Goal: Information Seeking & Learning: Check status

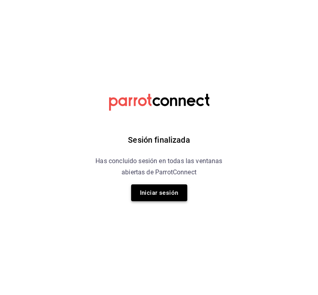
click at [168, 191] on button "Iniciar sesión" at bounding box center [159, 192] width 56 height 17
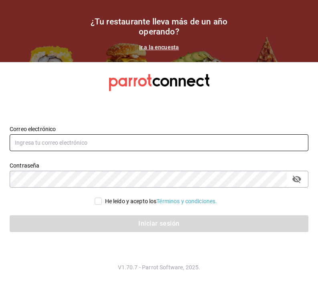
type input "multiuser@frescohabito.com"
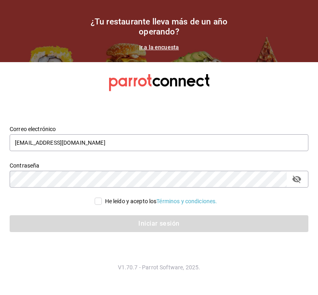
click at [99, 202] on input "He leído y acepto los Términos y condiciones." at bounding box center [98, 201] width 7 height 7
checkbox input "true"
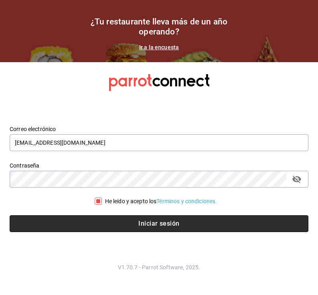
click at [71, 228] on button "Iniciar sesión" at bounding box center [159, 223] width 298 height 17
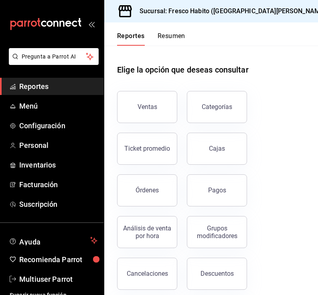
click at [1, 41] on div "mailbox folders" at bounding box center [52, 24] width 104 height 48
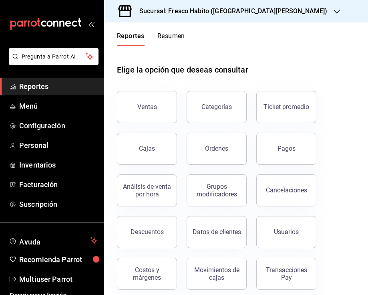
click at [138, 117] on button "Ventas" at bounding box center [147, 107] width 60 height 32
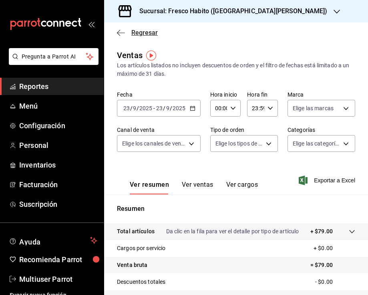
click at [144, 30] on span "Regresar" at bounding box center [144, 33] width 26 height 8
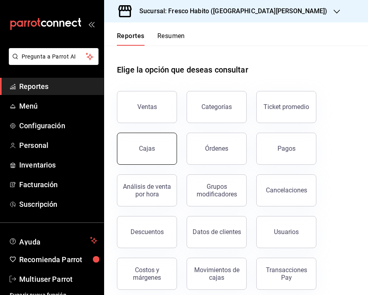
click at [153, 151] on div "Cajas" at bounding box center [147, 149] width 16 height 10
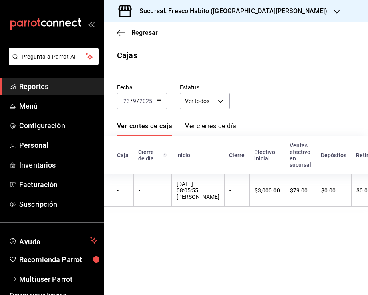
click at [159, 101] on icon "button" at bounding box center [159, 101] width 6 height 6
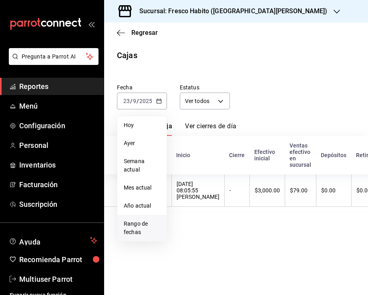
click at [146, 231] on span "Rango de fechas" at bounding box center [142, 228] width 36 height 17
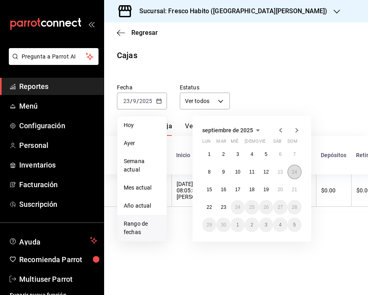
click at [292, 172] on abbr "14" at bounding box center [294, 172] width 5 height 6
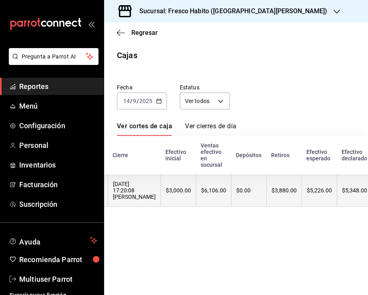
scroll to position [0, 124]
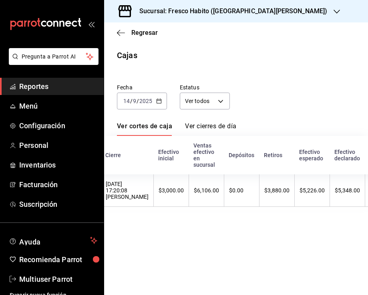
click at [160, 100] on \(Stroke\) "button" at bounding box center [159, 100] width 4 height 0
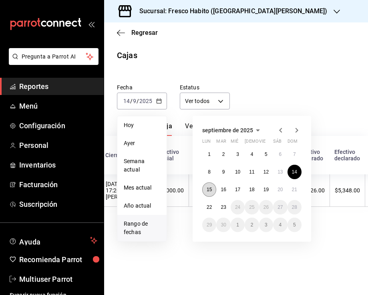
click at [208, 189] on abbr "15" at bounding box center [209, 190] width 5 height 6
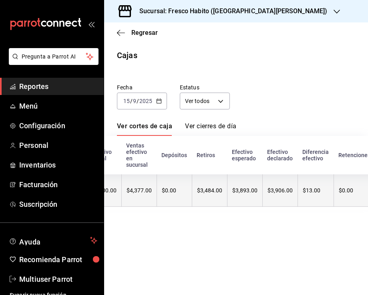
scroll to position [0, 192]
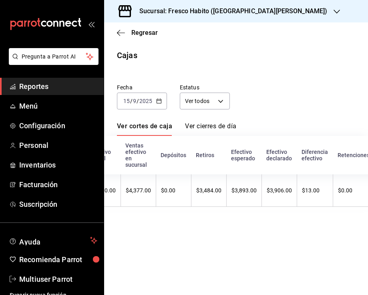
click at [159, 103] on icon "button" at bounding box center [159, 101] width 6 height 6
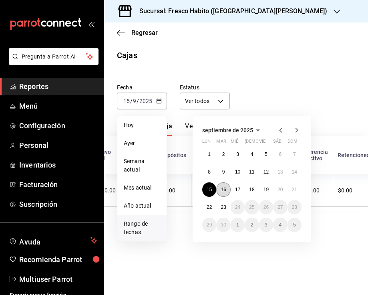
click at [226, 187] on abbr "16" at bounding box center [223, 190] width 5 height 6
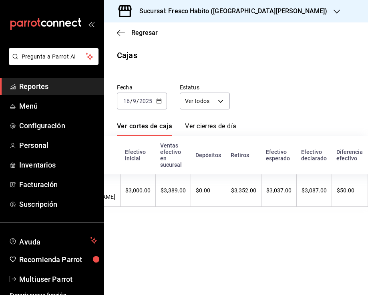
scroll to position [0, 257]
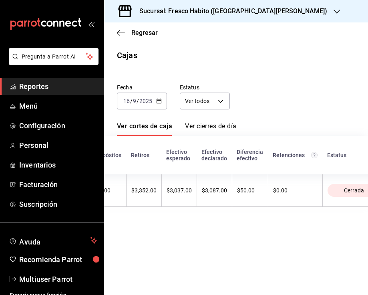
click at [159, 103] on icon "button" at bounding box center [159, 101] width 6 height 6
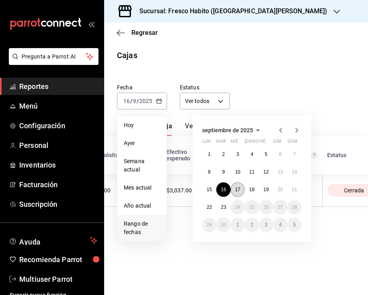
click at [240, 190] on abbr "17" at bounding box center [237, 190] width 5 height 6
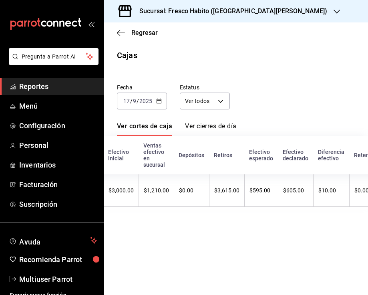
scroll to position [0, 153]
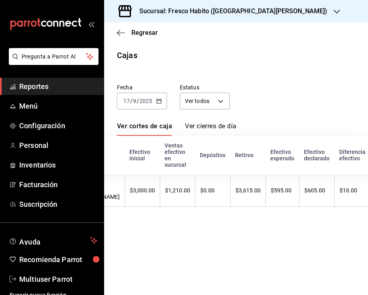
click at [160, 101] on \(Stroke\) "button" at bounding box center [159, 100] width 4 height 0
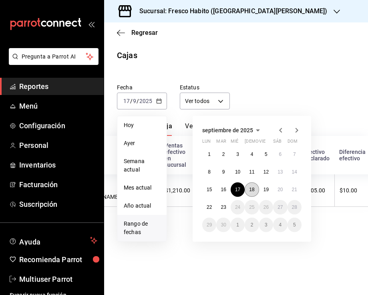
click at [254, 188] on abbr "18" at bounding box center [251, 190] width 5 height 6
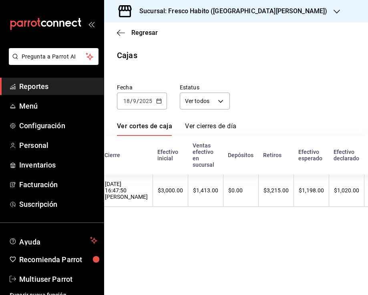
scroll to position [0, 126]
click at [158, 98] on icon "button" at bounding box center [159, 101] width 6 height 6
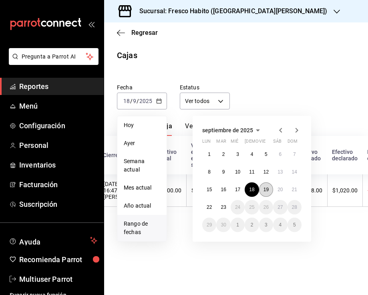
click at [266, 187] on abbr "19" at bounding box center [266, 190] width 5 height 6
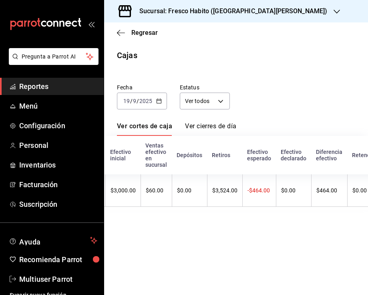
scroll to position [0, 173]
click at [157, 99] on icon "button" at bounding box center [159, 101] width 6 height 6
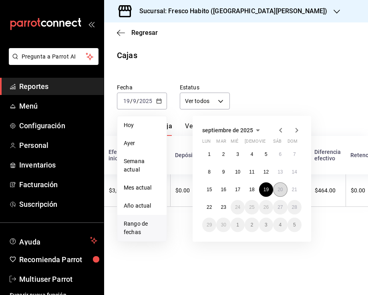
click at [280, 191] on abbr "20" at bounding box center [280, 190] width 5 height 6
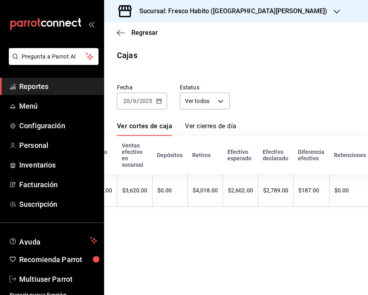
scroll to position [0, 198]
click at [160, 101] on icon "button" at bounding box center [159, 101] width 6 height 6
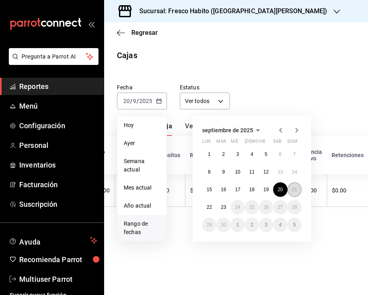
click at [296, 191] on abbr "21" at bounding box center [294, 190] width 5 height 6
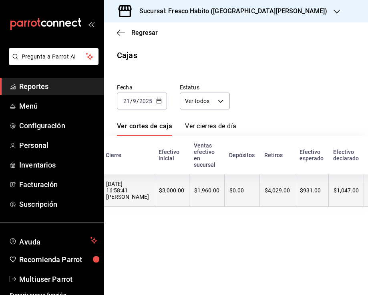
scroll to position [0, 126]
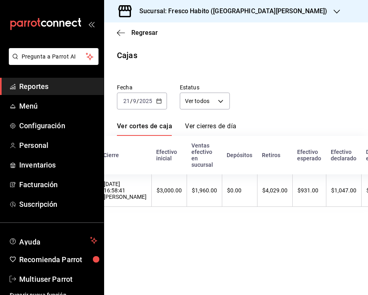
click at [156, 99] on icon "button" at bounding box center [159, 101] width 6 height 6
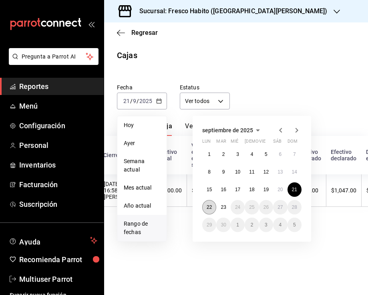
click at [207, 202] on button "22" at bounding box center [209, 207] width 14 height 14
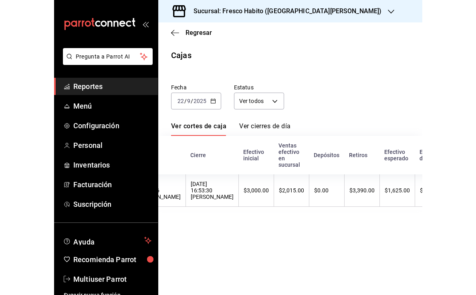
scroll to position [0, 171]
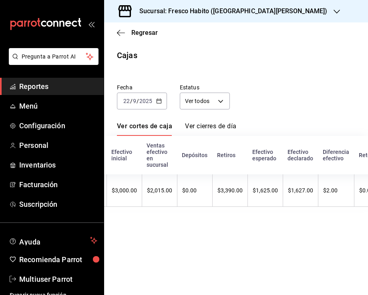
click at [159, 99] on icon "button" at bounding box center [159, 101] width 6 height 6
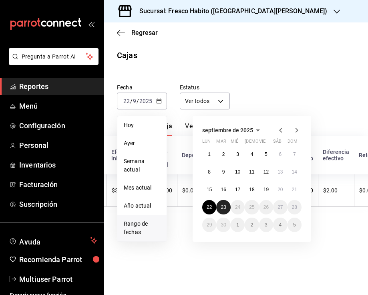
click at [222, 205] on abbr "23" at bounding box center [223, 207] width 5 height 6
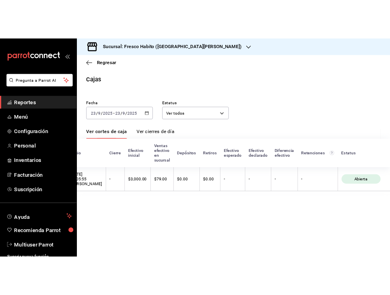
scroll to position [0, 87]
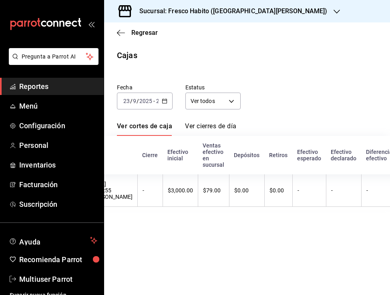
click at [164, 99] on \(Stroke\) "button" at bounding box center [164, 101] width 5 height 4
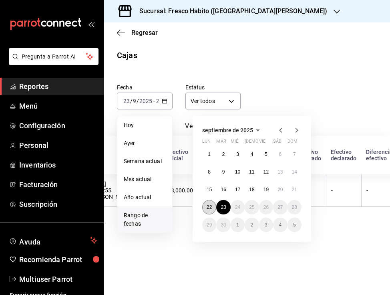
click at [208, 205] on abbr "22" at bounding box center [209, 207] width 5 height 6
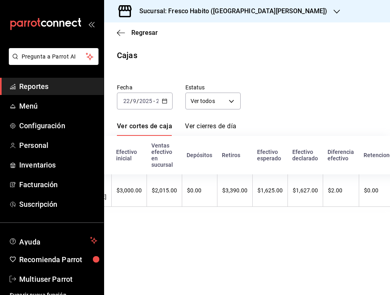
scroll to position [0, 165]
click at [162, 100] on icon "button" at bounding box center [165, 101] width 6 height 6
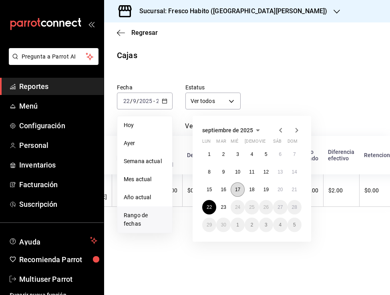
click at [236, 189] on abbr "17" at bounding box center [237, 190] width 5 height 6
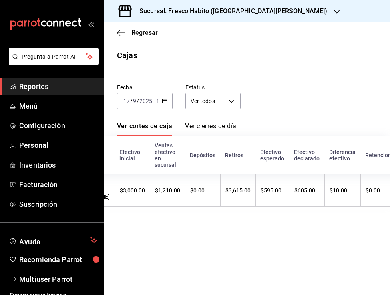
scroll to position [0, 159]
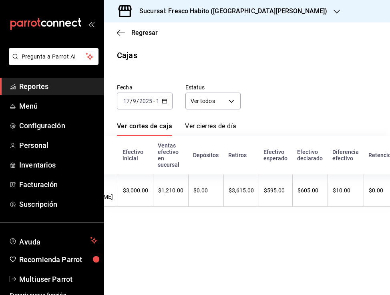
click at [162, 101] on icon "button" at bounding box center [165, 101] width 6 height 6
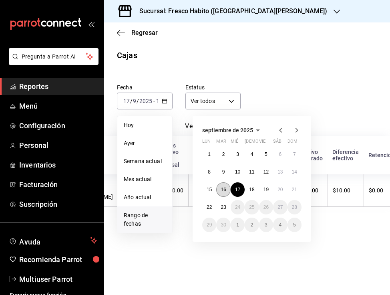
click at [225, 188] on abbr "16" at bounding box center [223, 190] width 5 height 6
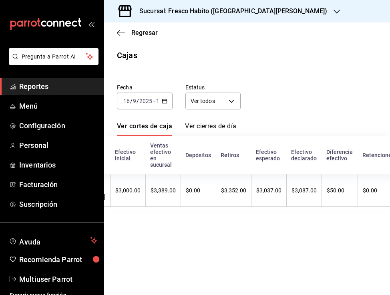
scroll to position [0, 169]
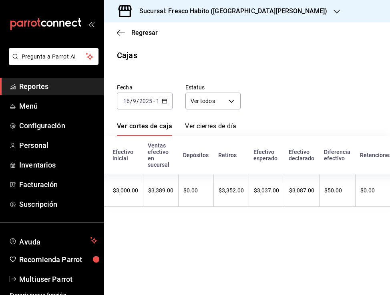
click at [164, 103] on icon "button" at bounding box center [165, 101] width 6 height 6
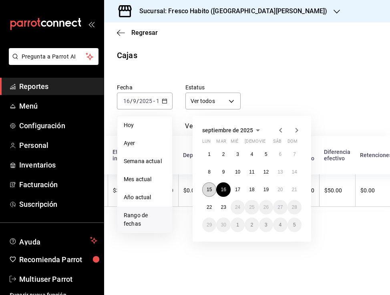
click at [208, 187] on abbr "15" at bounding box center [209, 190] width 5 height 6
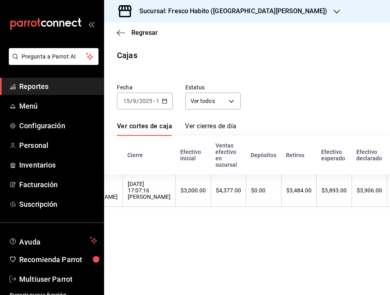
scroll to position [0, 121]
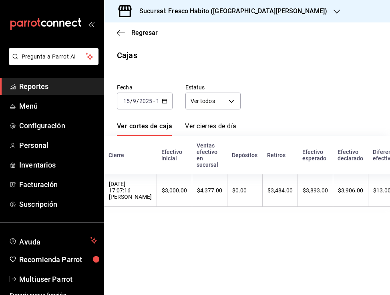
click at [169, 101] on div "[DATE] [DATE] - [DATE] [DATE]" at bounding box center [145, 101] width 56 height 17
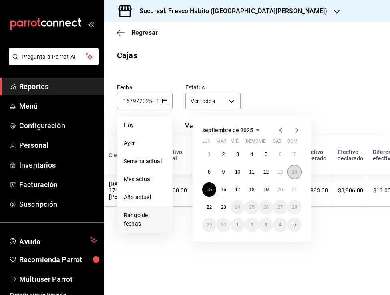
click at [295, 170] on abbr "14" at bounding box center [294, 172] width 5 height 6
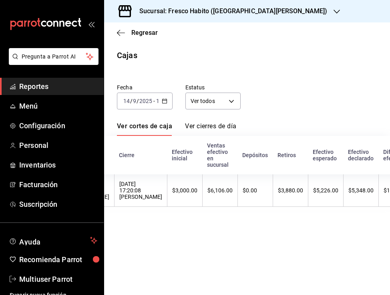
scroll to position [0, 111]
click at [163, 103] on icon "button" at bounding box center [165, 101] width 6 height 6
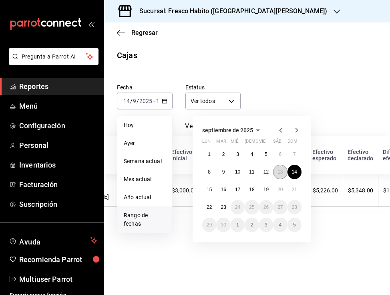
click at [281, 172] on abbr "13" at bounding box center [280, 172] width 5 height 6
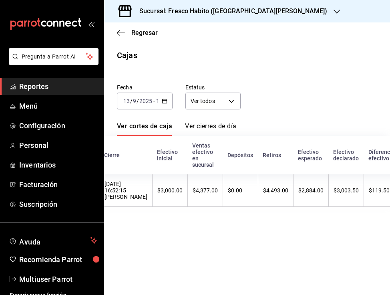
scroll to position [0, 126]
click at [162, 103] on \(Stroke\) "button" at bounding box center [164, 101] width 5 height 4
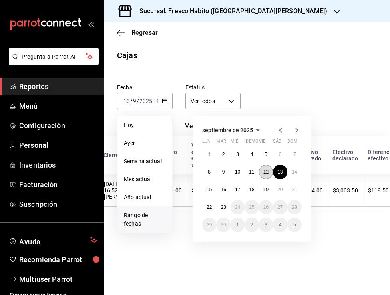
click at [268, 169] on abbr "12" at bounding box center [266, 172] width 5 height 6
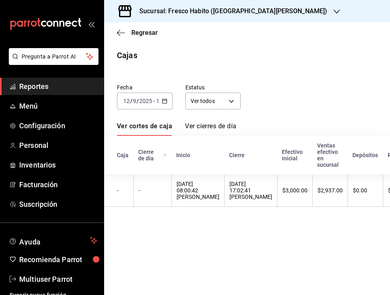
scroll to position [0, 119]
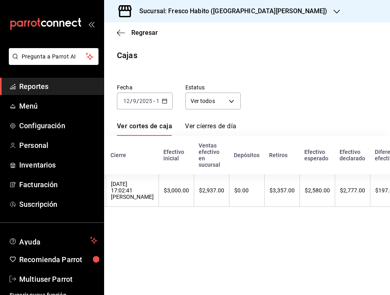
click at [167, 100] on icon "button" at bounding box center [165, 101] width 6 height 6
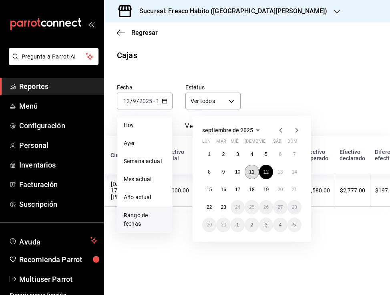
click at [255, 170] on button "11" at bounding box center [252, 172] width 14 height 14
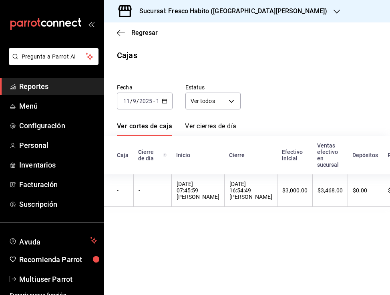
scroll to position [0, 113]
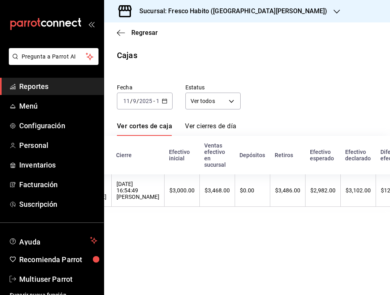
click at [161, 98] on div "[DATE] [DATE] - [DATE] [DATE]" at bounding box center [145, 101] width 56 height 17
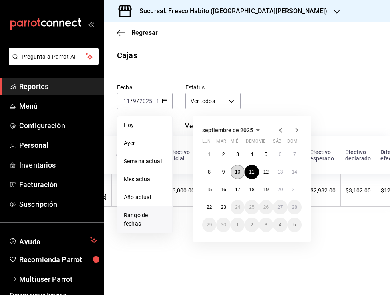
click at [235, 172] on button "10" at bounding box center [238, 172] width 14 height 14
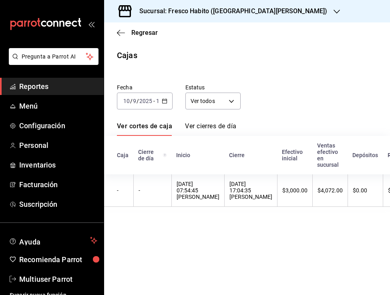
scroll to position [0, 110]
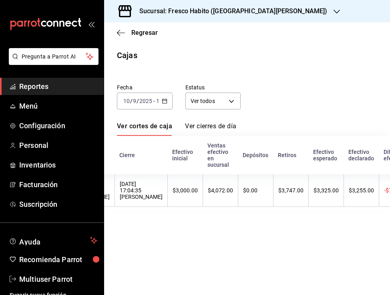
click at [162, 102] on \(Stroke\) "button" at bounding box center [164, 101] width 5 height 4
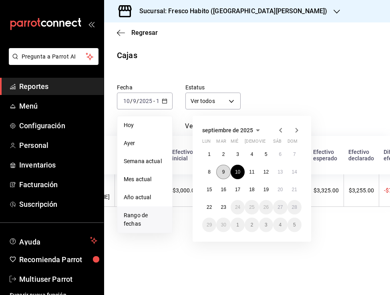
click at [224, 170] on abbr "9" at bounding box center [223, 172] width 3 height 6
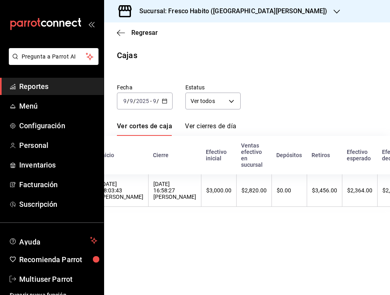
scroll to position [0, 96]
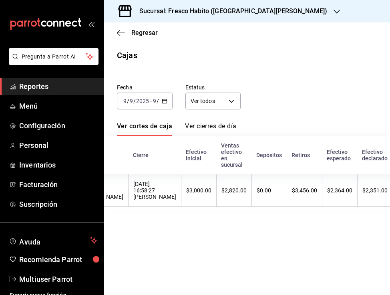
click at [164, 98] on icon "button" at bounding box center [165, 101] width 6 height 6
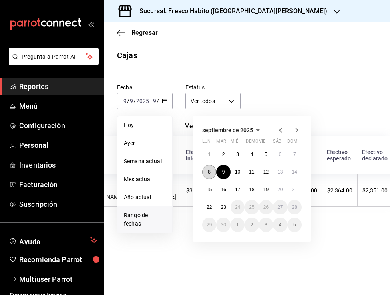
click at [214, 172] on button "8" at bounding box center [209, 172] width 14 height 14
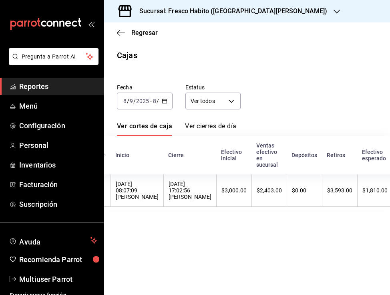
scroll to position [0, 82]
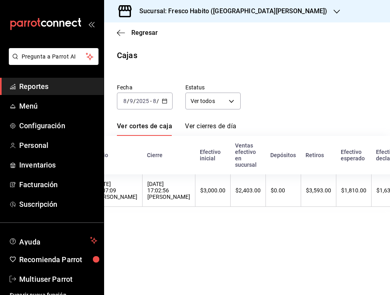
click at [166, 99] on icon "button" at bounding box center [165, 101] width 6 height 6
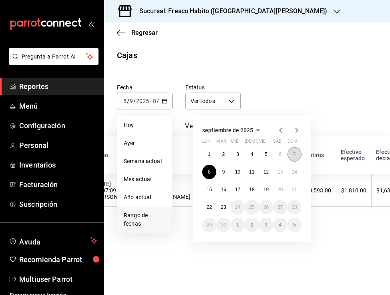
click at [294, 153] on abbr "7" at bounding box center [294, 154] width 3 height 6
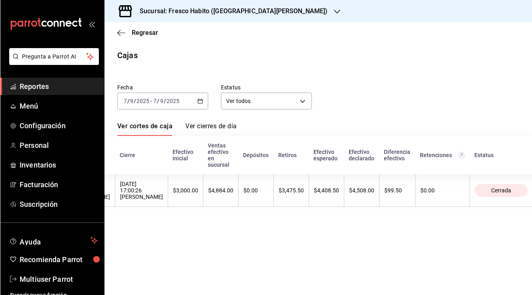
scroll to position [0, 109]
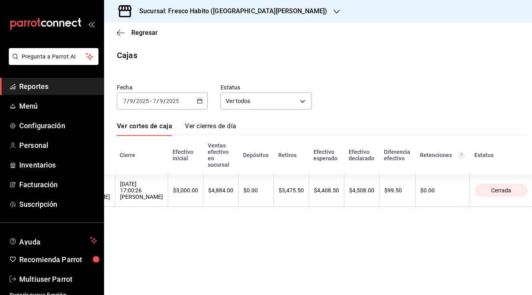
click at [39, 85] on span "Reportes" at bounding box center [58, 86] width 78 height 11
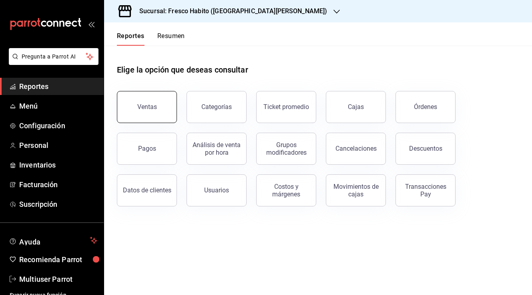
click at [157, 110] on button "Ventas" at bounding box center [147, 107] width 60 height 32
